Goal: Information Seeking & Learning: Find specific fact

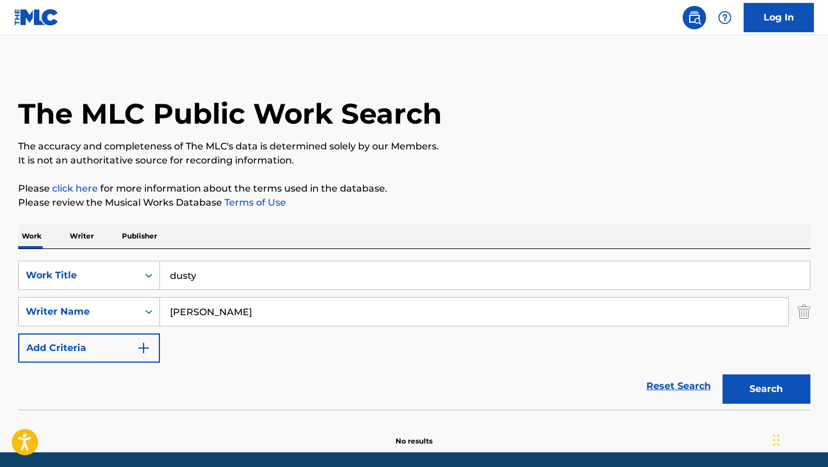
drag, startPoint x: 213, startPoint y: 275, endPoint x: 93, endPoint y: 255, distance: 122.2
click at [93, 255] on div "SearchWithCriteria9f674903-0dc8-460a-abb4-f13b157ab7f7 Work Title dusty SearchW…" at bounding box center [414, 329] width 792 height 160
type input "glory to glory"
drag, startPoint x: 235, startPoint y: 312, endPoint x: 130, endPoint y: 300, distance: 105.5
click at [130, 300] on div "SearchWithCriteria9a07d3a6-fd3c-4156-b750-1f5fdaf9aa45 Writer Name [PERSON_NAME]" at bounding box center [414, 311] width 792 height 29
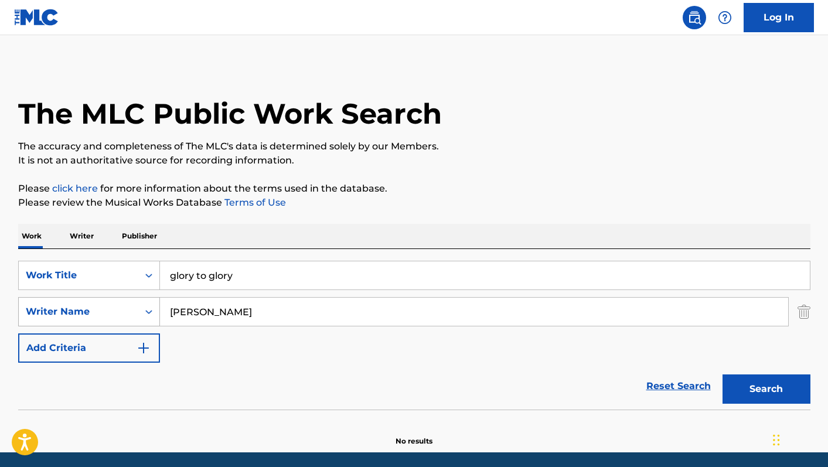
type input "[PERSON_NAME]"
click at [722, 374] on button "Search" at bounding box center [766, 388] width 88 height 29
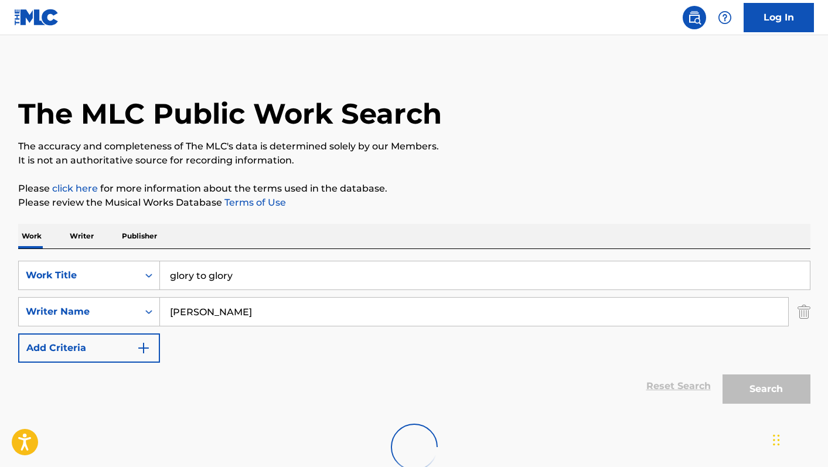
click at [48, 15] on img at bounding box center [36, 17] width 45 height 17
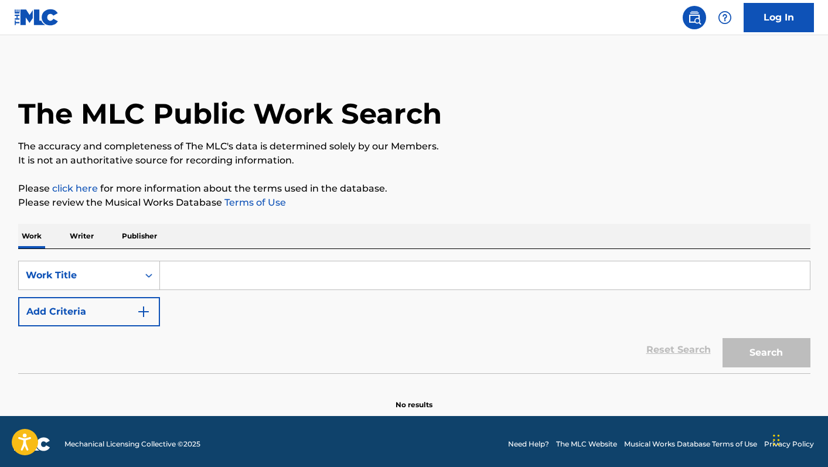
click at [228, 276] on input "Search Form" at bounding box center [485, 275] width 650 height 28
type input "h"
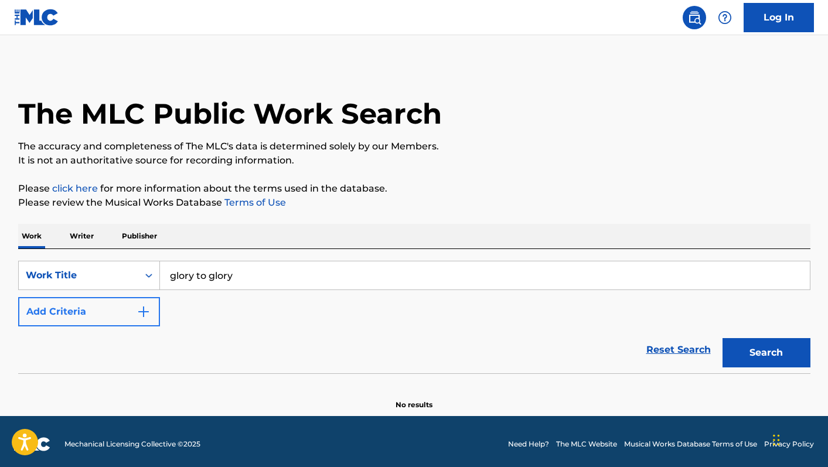
type input "glory to glory"
click at [128, 318] on button "Add Criteria" at bounding box center [89, 311] width 142 height 29
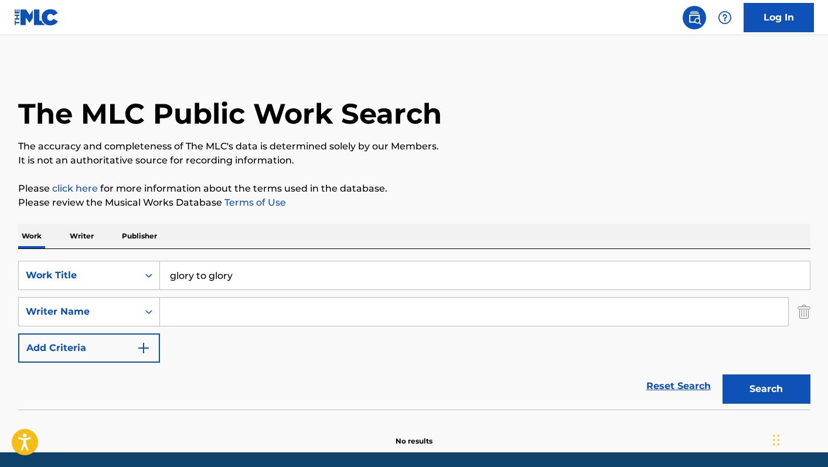
click at [187, 315] on input "Search Form" at bounding box center [474, 312] width 628 height 28
type input "[PERSON_NAME]"
click at [722, 374] on button "Search" at bounding box center [766, 388] width 88 height 29
click at [770, 380] on button "Search" at bounding box center [766, 388] width 88 height 29
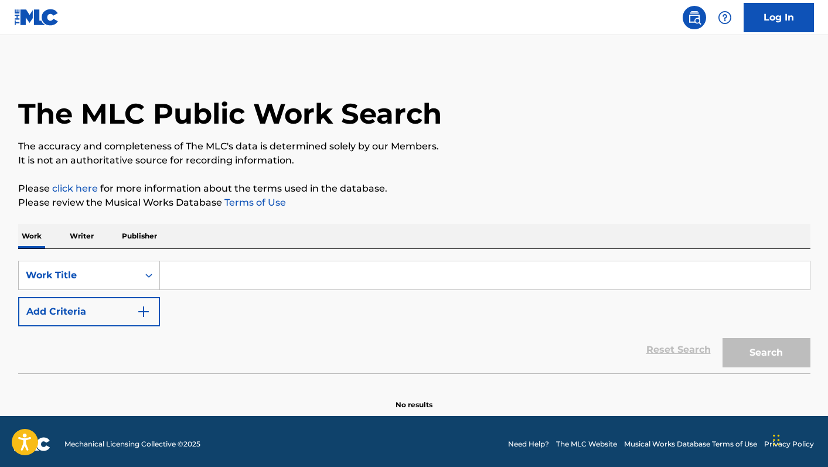
click at [187, 282] on input "Search Form" at bounding box center [485, 275] width 650 height 28
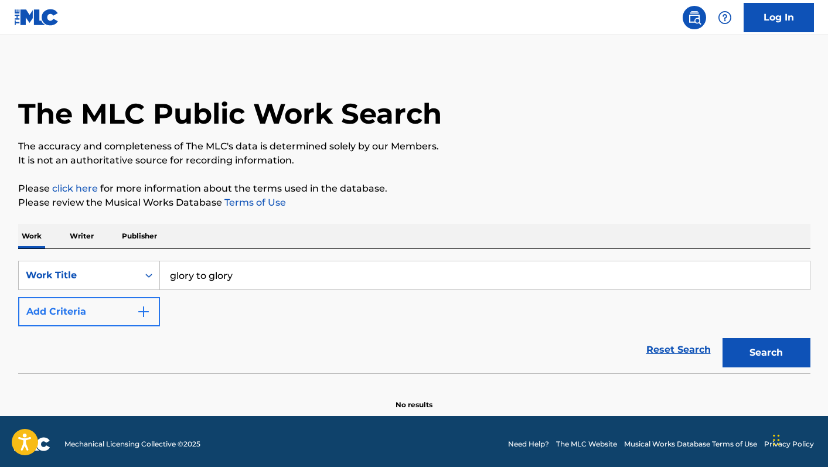
type input "glory to glory"
click at [120, 312] on button "Add Criteria" at bounding box center [89, 311] width 142 height 29
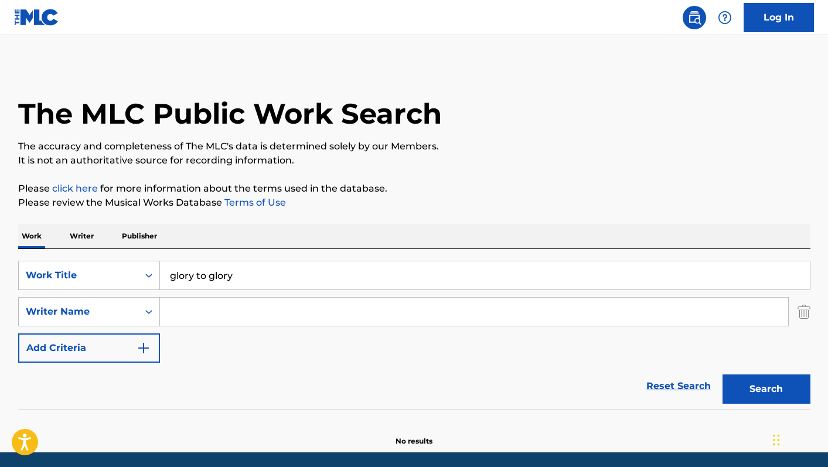
click at [207, 312] on input "Search Form" at bounding box center [474, 312] width 628 height 28
type input "[PERSON_NAME]"
click at [722, 374] on button "Search" at bounding box center [766, 388] width 88 height 29
drag, startPoint x: 275, startPoint y: 279, endPoint x: 96, endPoint y: 268, distance: 178.9
click at [96, 268] on div "SearchWithCriteriadc9ca776-c678-4dd5-a671-67d62c6186f4 Work Title glory to glory" at bounding box center [414, 275] width 792 height 29
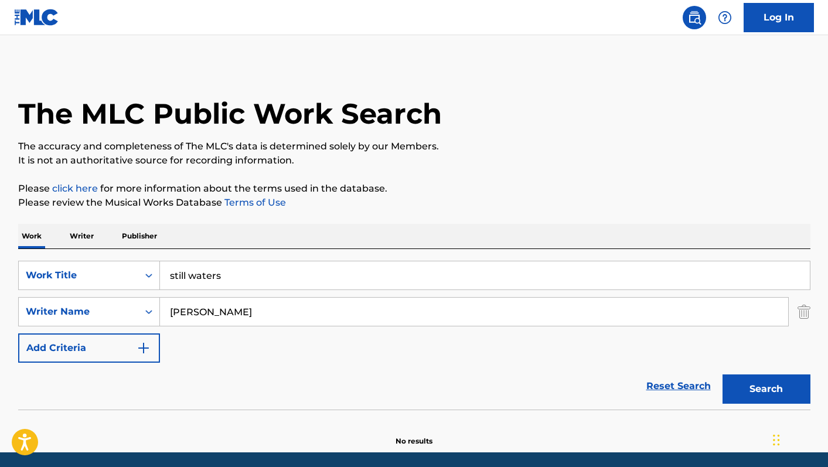
type input "still waters"
drag, startPoint x: 241, startPoint y: 303, endPoint x: 165, endPoint y: 298, distance: 75.7
click at [165, 298] on input "[PERSON_NAME]" at bounding box center [474, 312] width 628 height 28
drag, startPoint x: 233, startPoint y: 308, endPoint x: 131, endPoint y: 302, distance: 101.5
click at [131, 302] on div "SearchWithCriteria7ee47c46-05ae-4c8e-aac0-d6ec91918bd4 Writer Name hammond" at bounding box center [414, 311] width 792 height 29
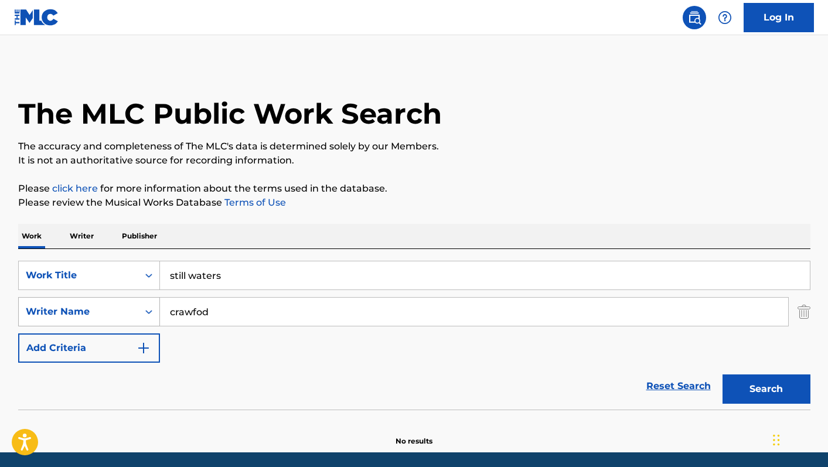
click at [722, 374] on button "Search" at bounding box center [766, 388] width 88 height 29
type input "crawford"
click at [722, 374] on button "Search" at bounding box center [766, 388] width 88 height 29
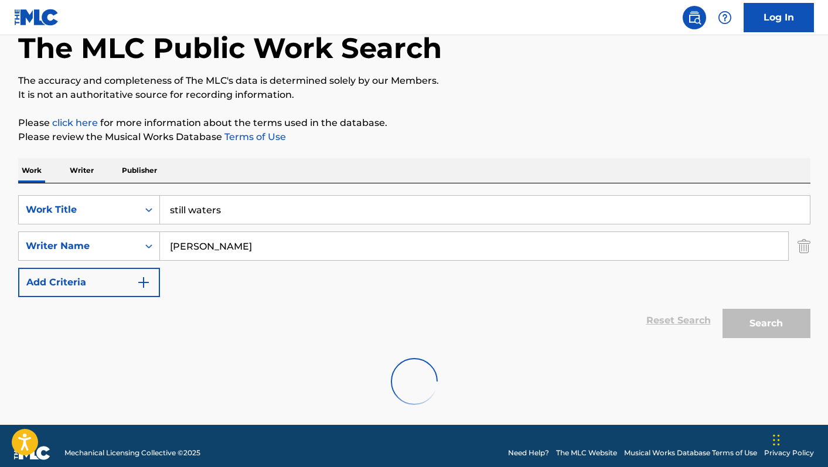
scroll to position [80, 0]
